Goal: Information Seeking & Learning: Learn about a topic

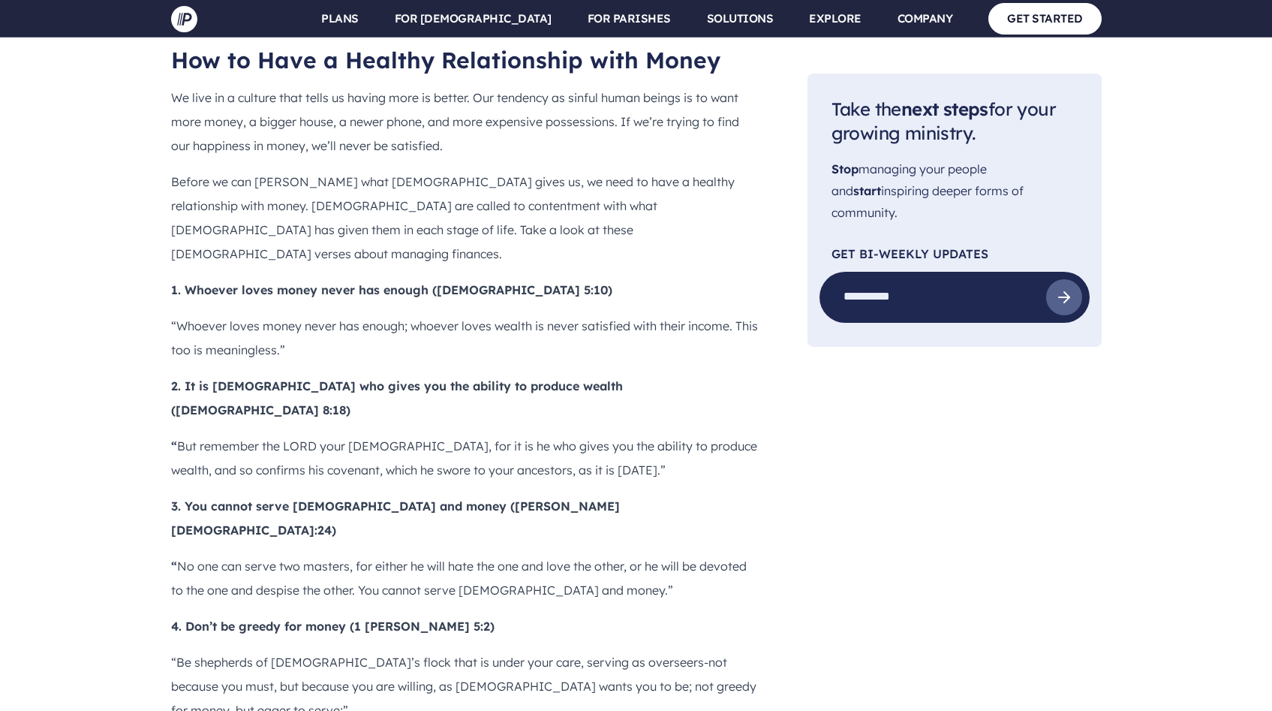
scroll to position [1288, 0]
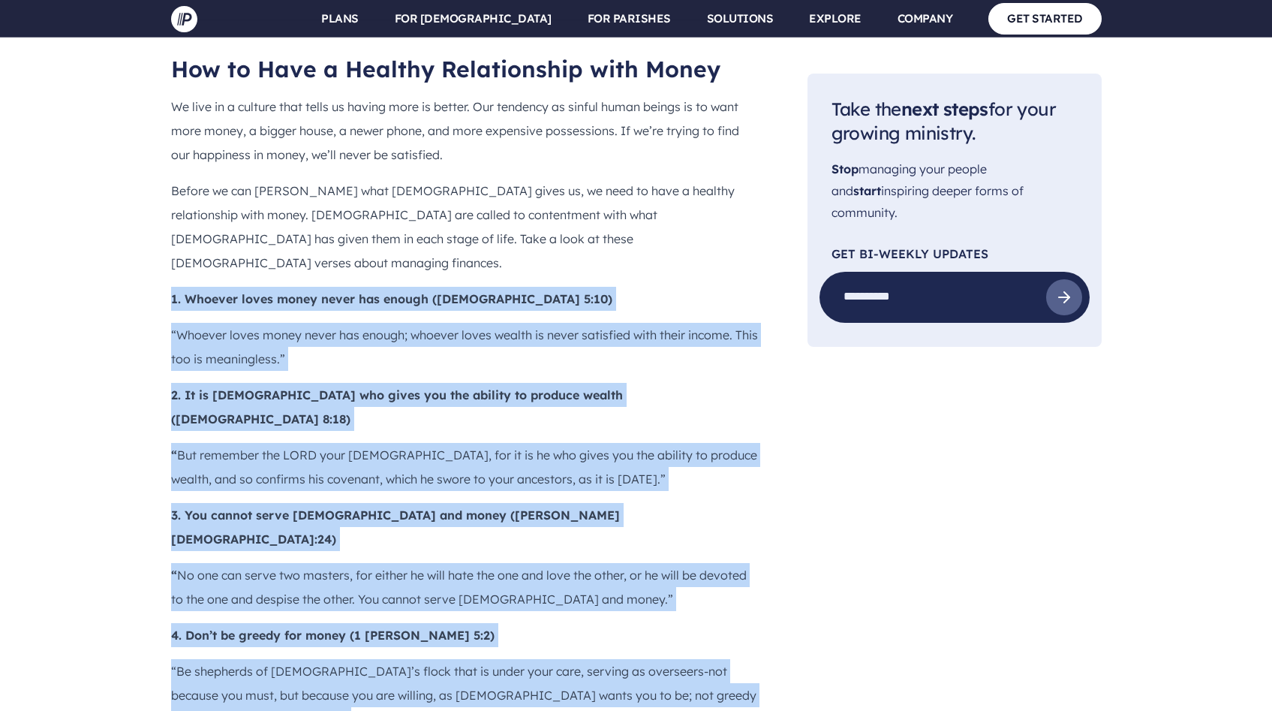
drag, startPoint x: 169, startPoint y: 207, endPoint x: 717, endPoint y: 629, distance: 691.3
copy div "8. Loremip dolor sitam conse adi elitse (Doeiusmodtem 2:53) “Incidid utlab etdo…"
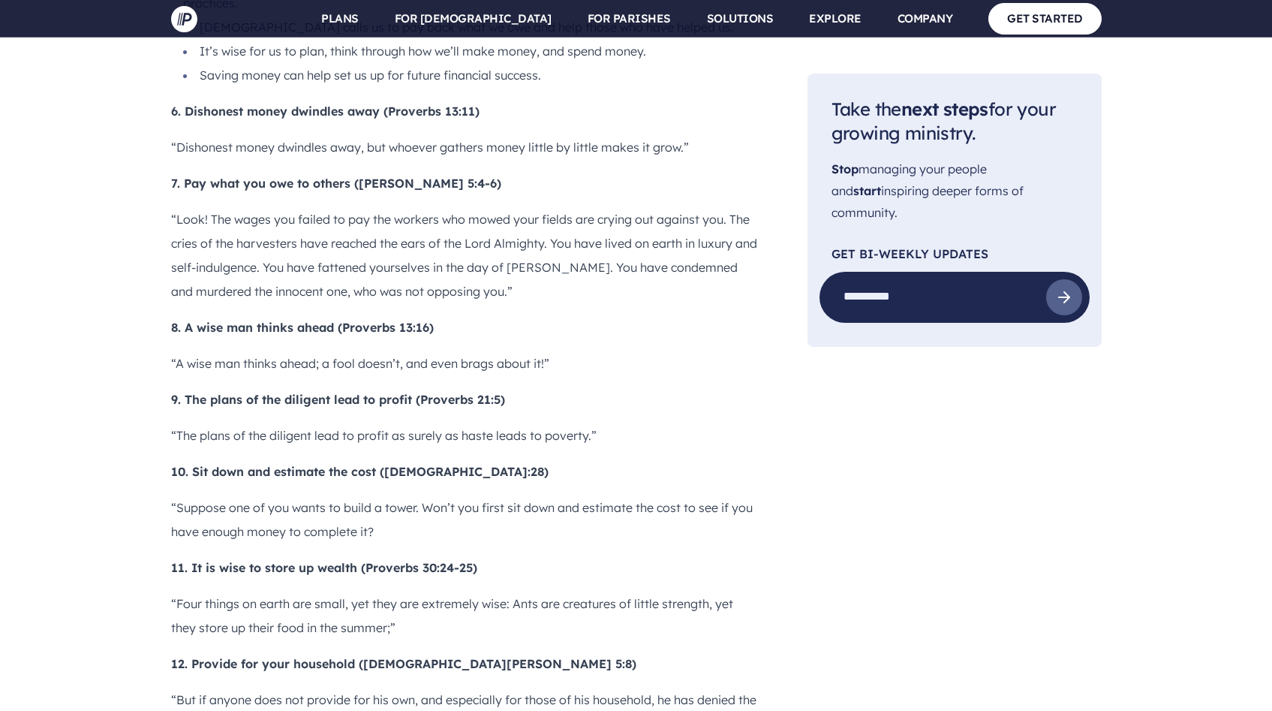
scroll to position [2348, 0]
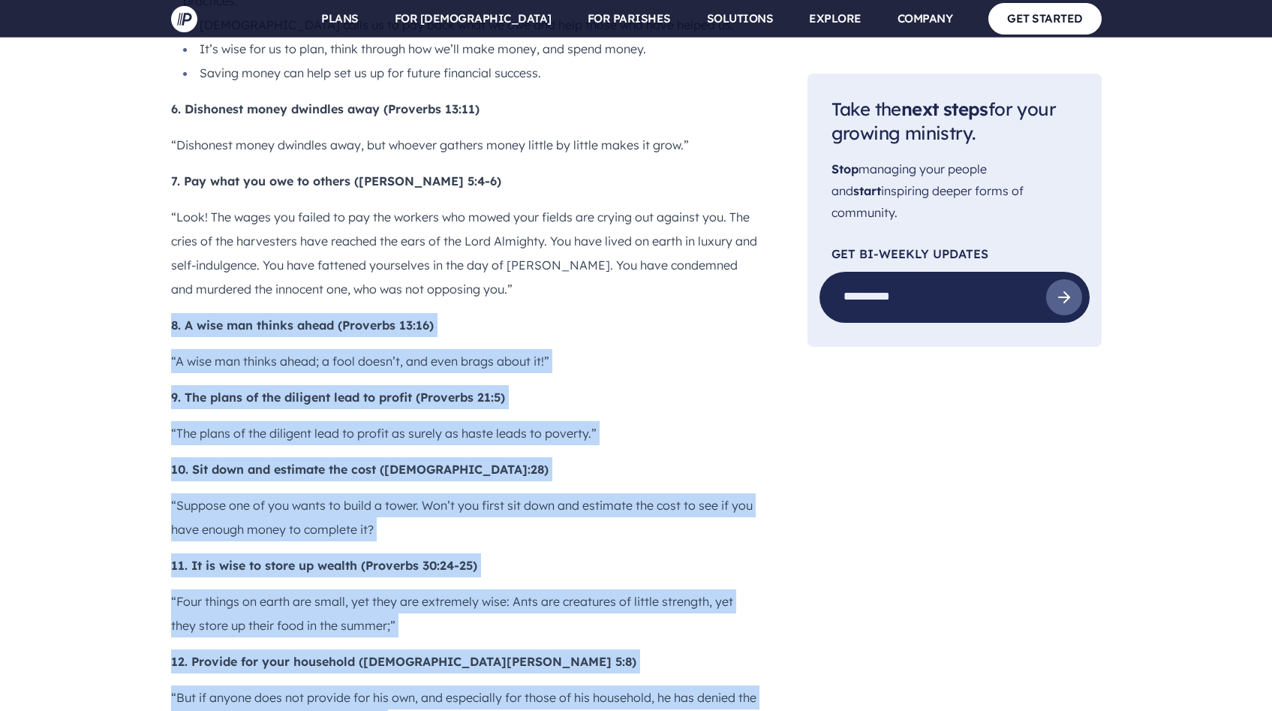
drag, startPoint x: 168, startPoint y: 115, endPoint x: 483, endPoint y: 596, distance: 575.1
copy div "7. L ipsu dol sitame conse (Adipisci 76:86) “E sedd eiu tempor incid; u labo et…"
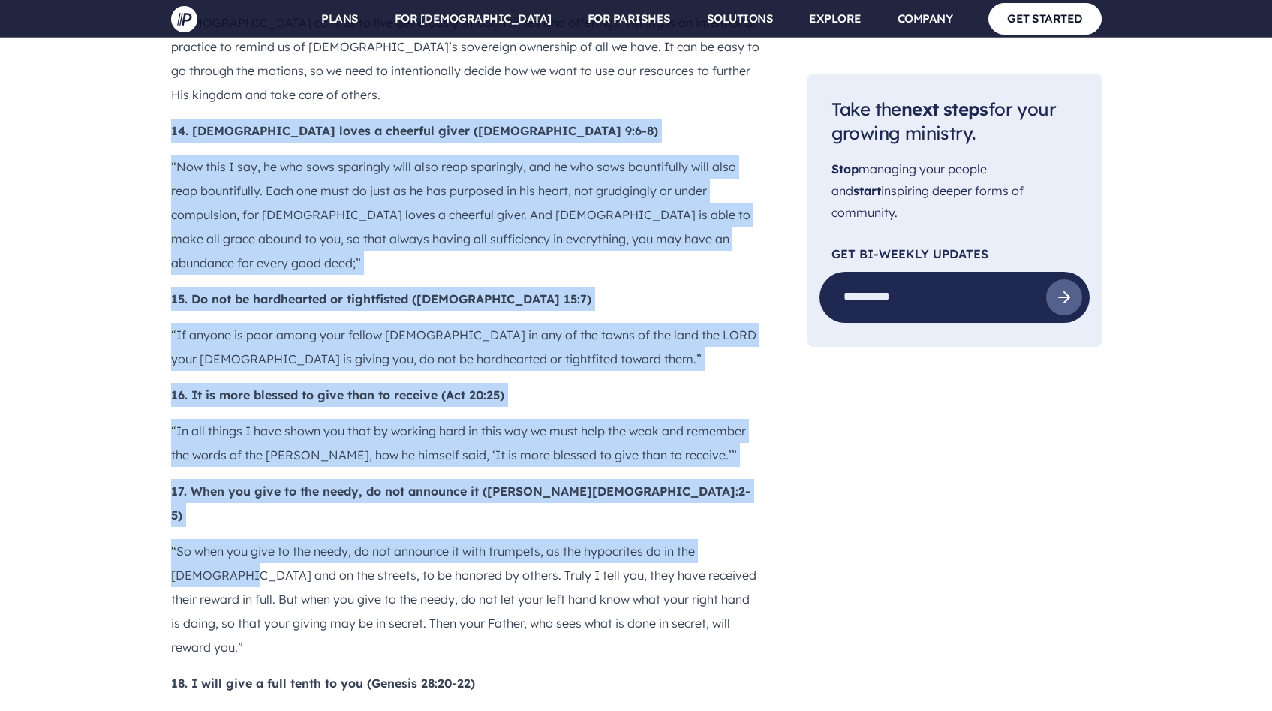
scroll to position [3330, 0]
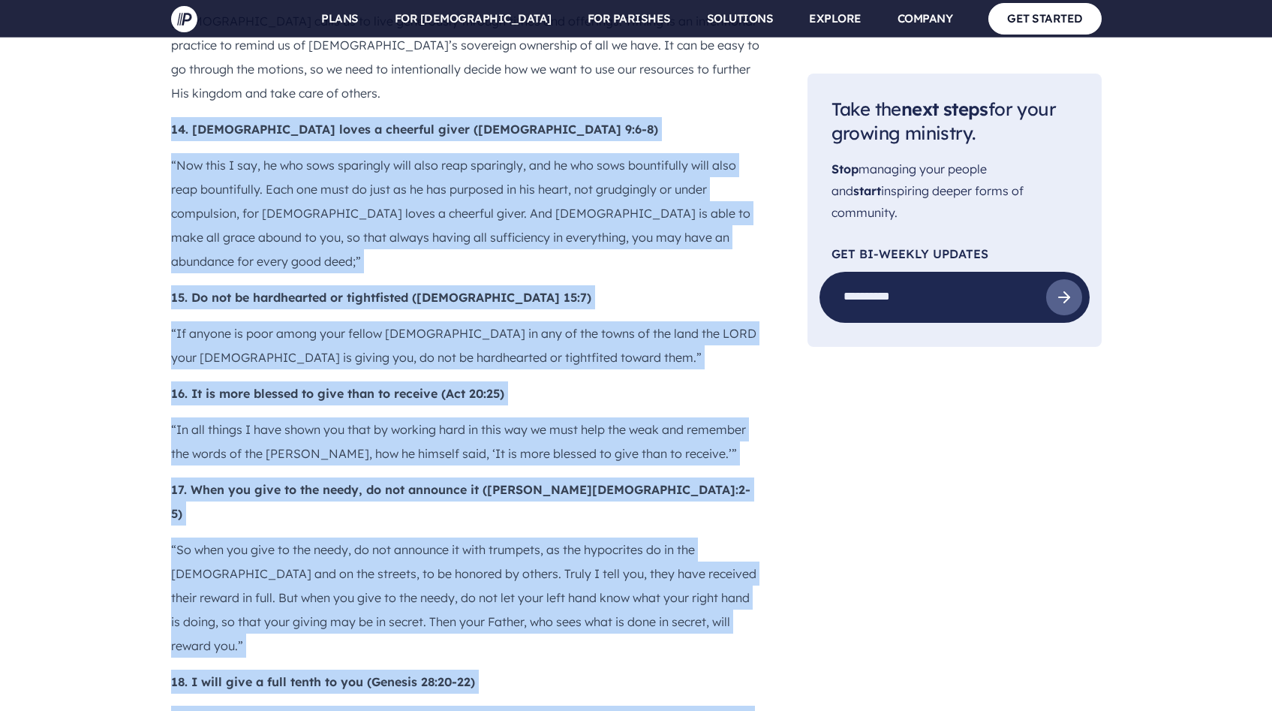
drag, startPoint x: 171, startPoint y: 209, endPoint x: 443, endPoint y: 455, distance: 367.1
click at [443, 455] on div "Sometimes it feels like our lives revolve around making money and spending mone…" at bounding box center [465, 96] width 588 height 5180
copy div "56. Lor ipsum d sitametc adipi (8 Elitseddoei 5:9-6) “Tem inci U lab, et dol ma…"
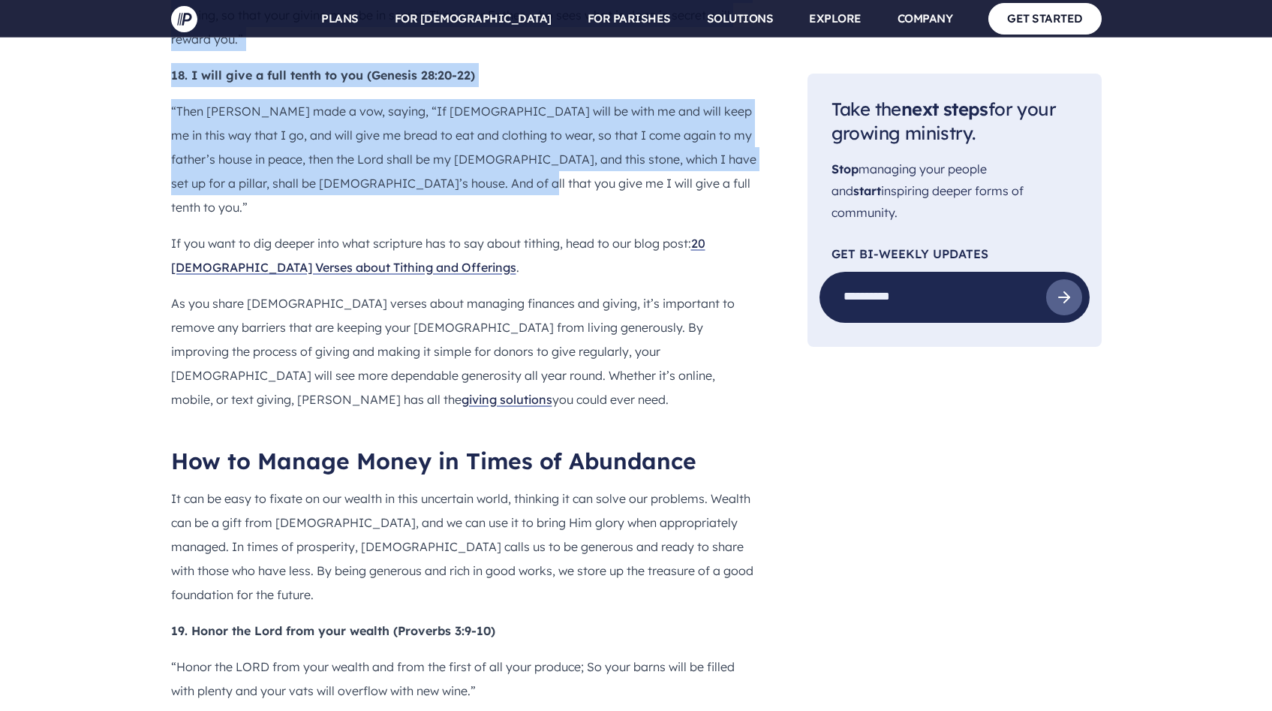
scroll to position [3928, 0]
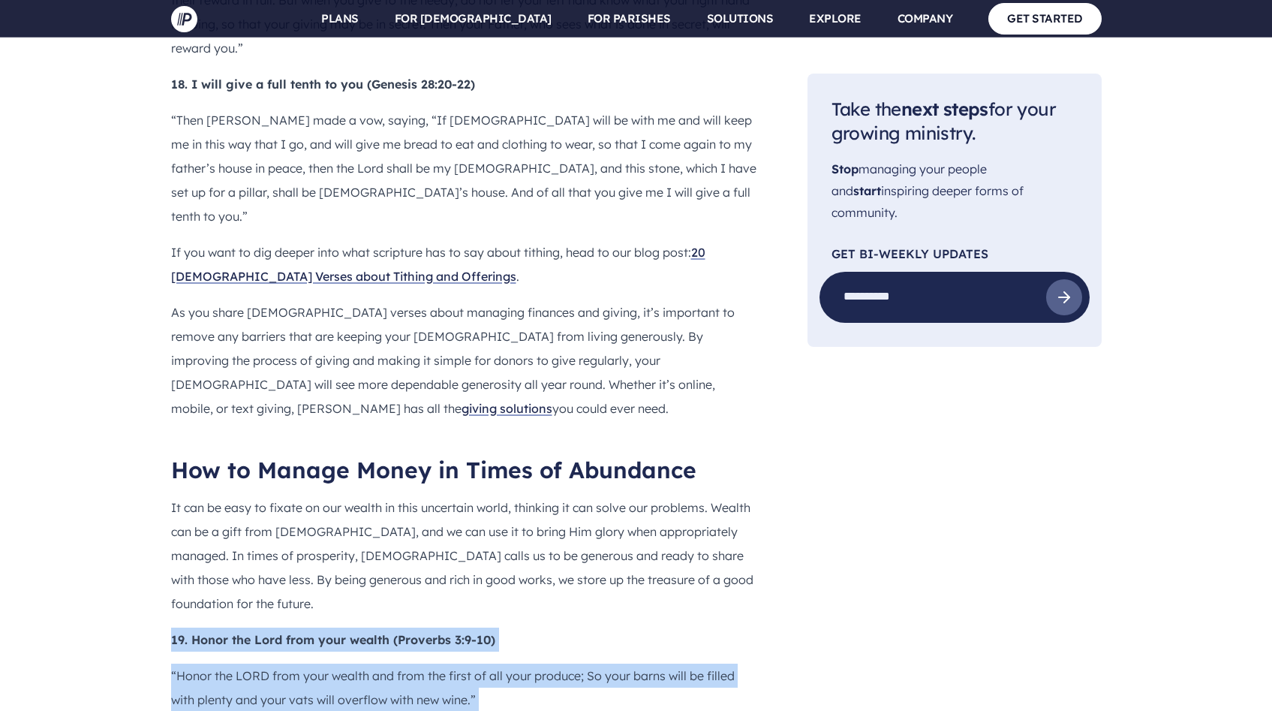
drag, startPoint x: 167, startPoint y: 230, endPoint x: 751, endPoint y: 623, distance: 704.5
copy div "38. Lorem ips Dolo sita cons adipis (Elitsedd 2:8-67) “Eiusm tem INCI utla etdo…"
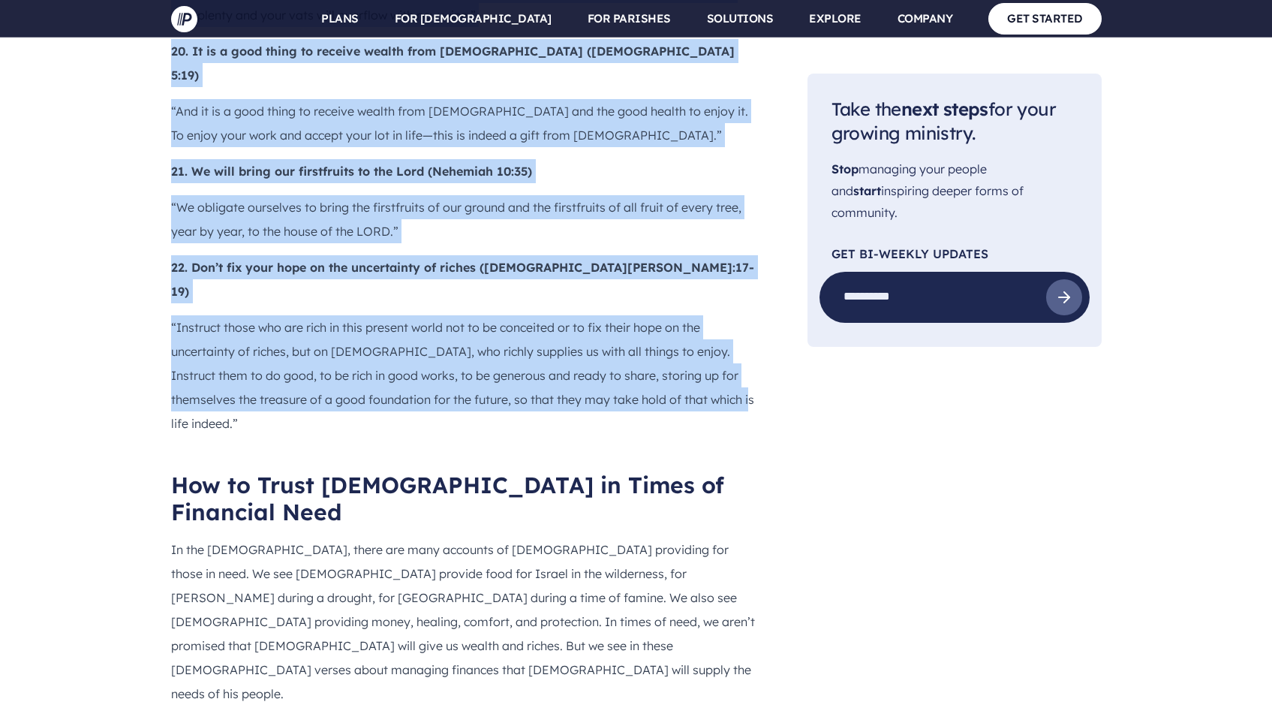
scroll to position [4601, 0]
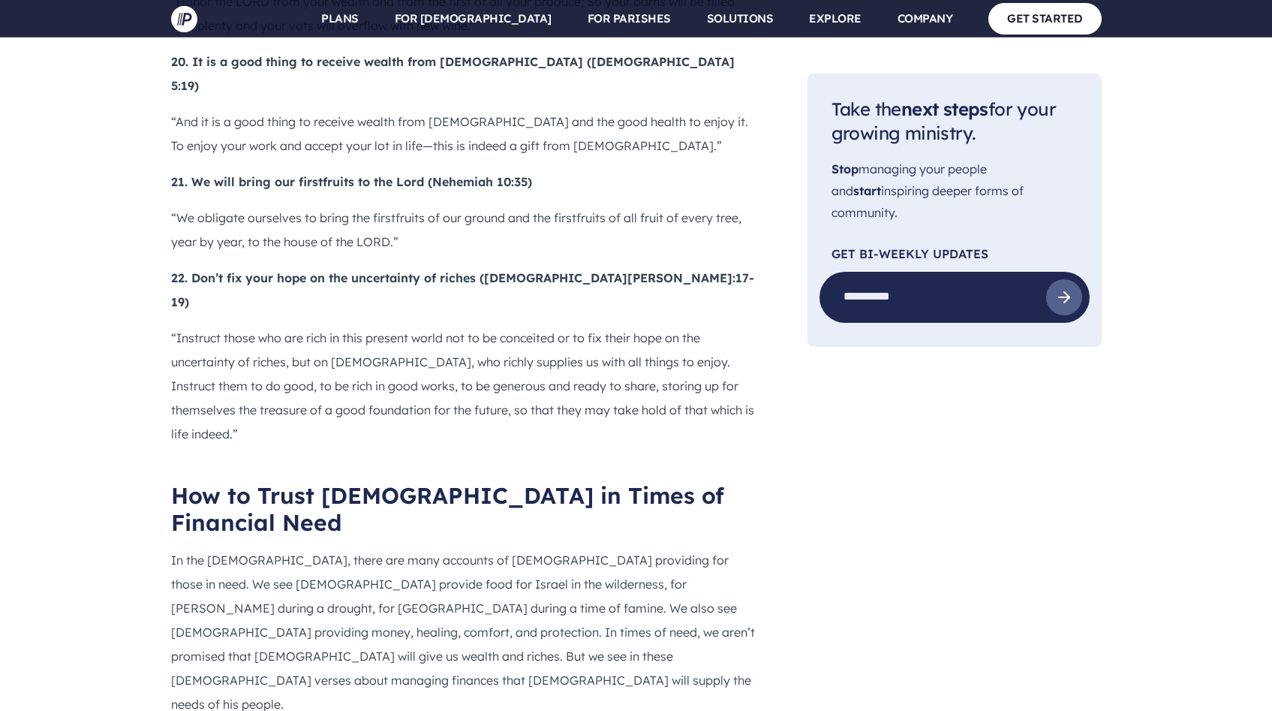
drag, startPoint x: 170, startPoint y: 179, endPoint x: 510, endPoint y: 418, distance: 415.3
copy div "23. [DEMOGRAPHIC_DATA] will supply all your needs (Philippians 4:19) “And my [D…"
